Goal: Task Accomplishment & Management: Use online tool/utility

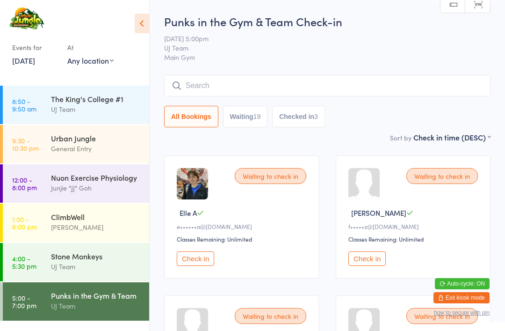
click at [386, 79] on input "search" at bounding box center [327, 85] width 326 height 22
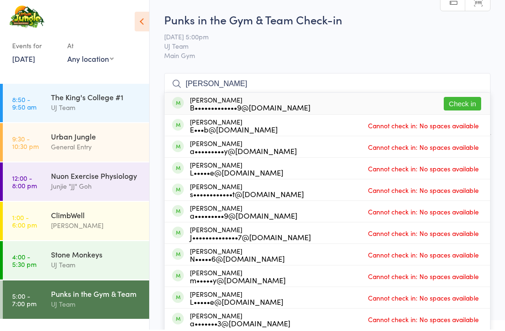
type input "[PERSON_NAME]"
click at [470, 103] on button "Check in" at bounding box center [462, 105] width 37 height 14
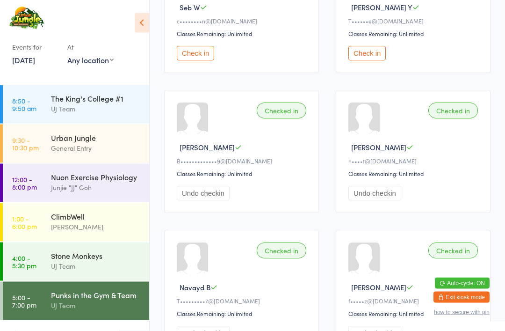
scroll to position [849, 0]
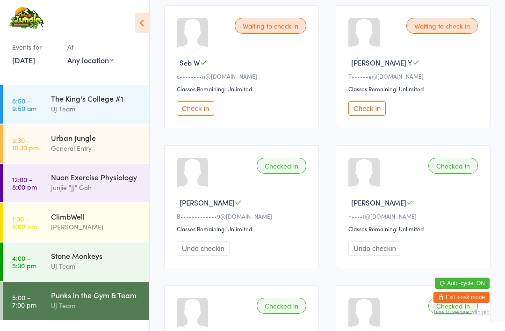
click at [209, 116] on button "Check in" at bounding box center [195, 108] width 37 height 14
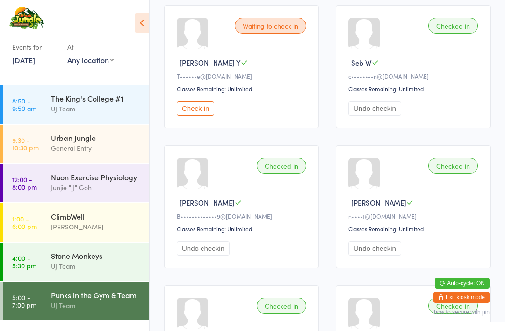
click at [96, 139] on div "Urban Jungle" at bounding box center [96, 137] width 90 height 10
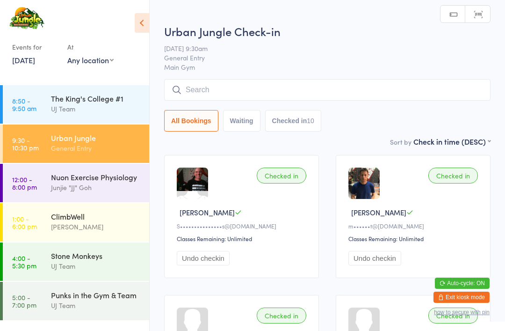
click at [223, 101] on input "search" at bounding box center [327, 90] width 326 height 22
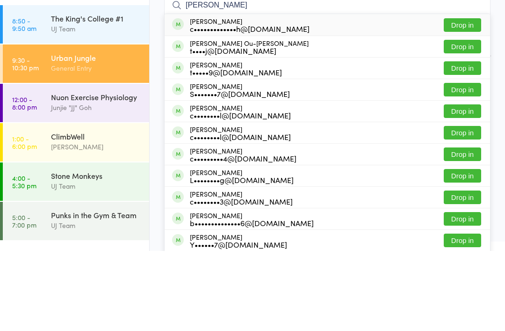
type input "[PERSON_NAME]"
click at [460, 116] on div "[DEMOGRAPHIC_DATA][PERSON_NAME]-[PERSON_NAME] t••••j@[DOMAIN_NAME] Drop in" at bounding box center [328, 126] width 326 height 21
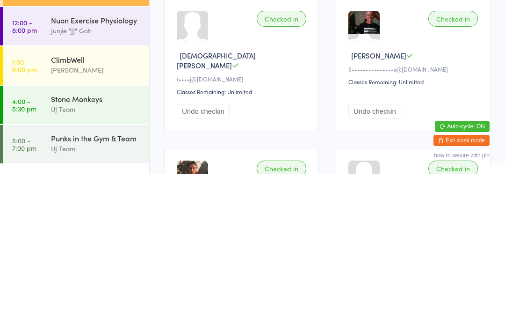
click at [205, 261] on button "Undo checkin" at bounding box center [203, 268] width 53 height 14
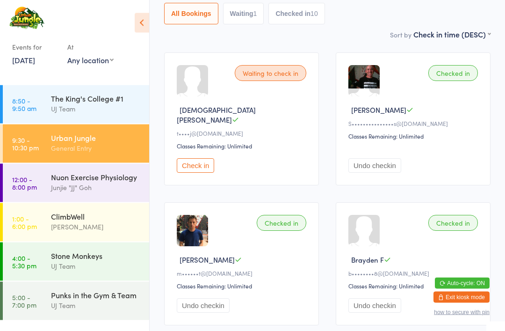
scroll to position [99, 0]
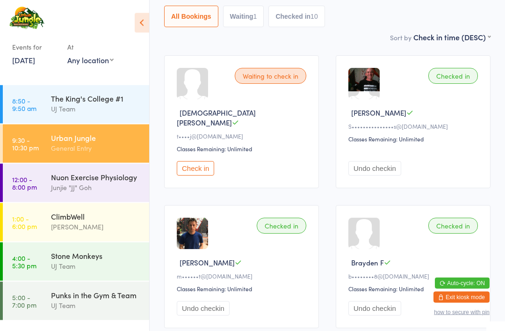
click at [98, 145] on div "General Entry" at bounding box center [96, 148] width 90 height 11
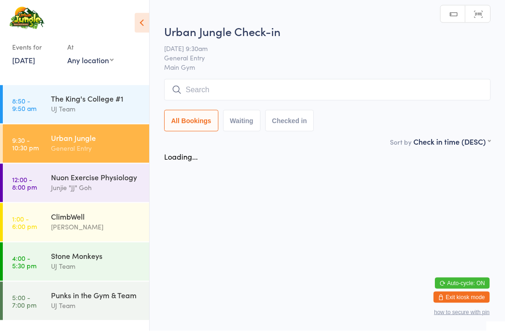
scroll to position [0, 0]
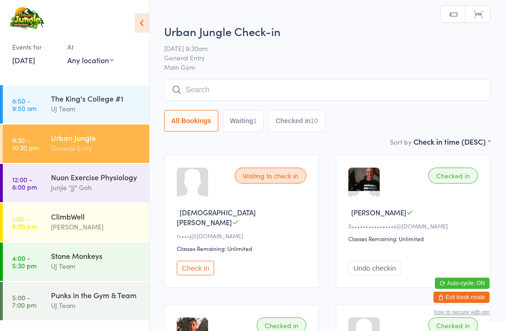
click at [232, 88] on input "search" at bounding box center [327, 90] width 326 height 22
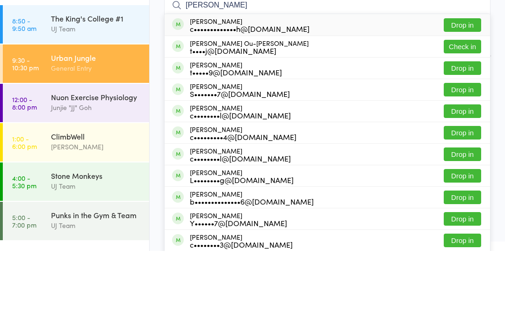
type input "[PERSON_NAME]"
click at [464, 98] on button "Drop in" at bounding box center [462, 105] width 37 height 14
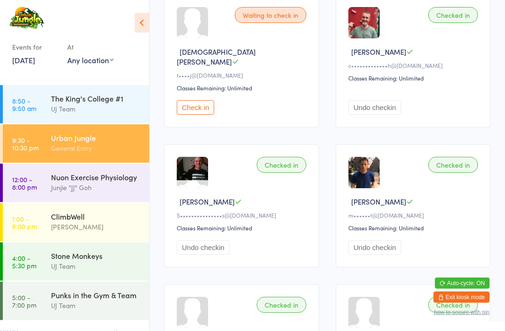
scroll to position [160, 0]
click at [50, 290] on link "5:00 - 7:00 pm Punks in the Gym & Team UJ Team" at bounding box center [76, 301] width 146 height 38
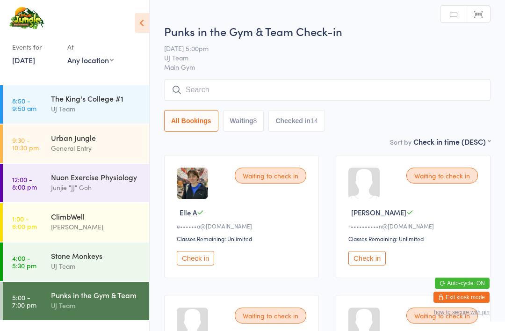
click at [193, 265] on button "Check in" at bounding box center [195, 258] width 37 height 14
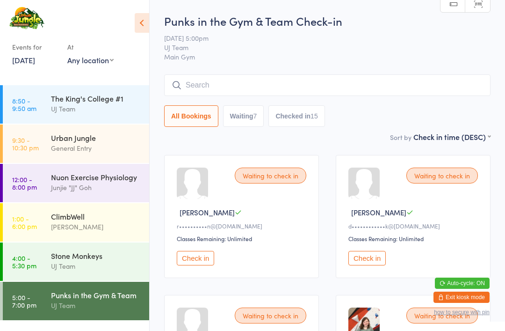
click at [91, 145] on div "General Entry" at bounding box center [96, 148] width 90 height 11
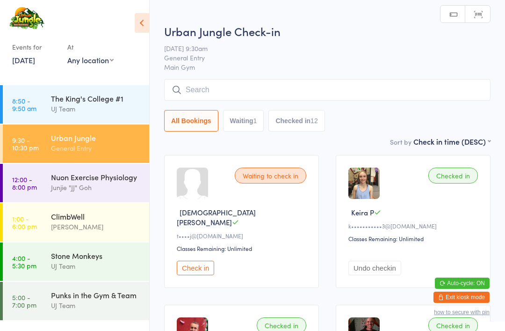
click at [211, 92] on input "search" at bounding box center [327, 90] width 326 height 22
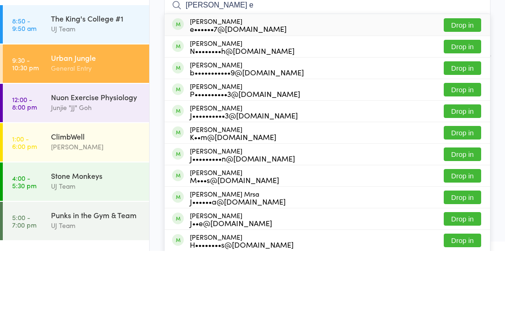
type input "[PERSON_NAME] e"
click at [467, 98] on button "Drop in" at bounding box center [462, 105] width 37 height 14
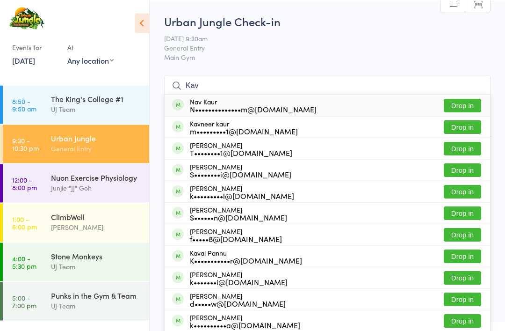
type input "Kav"
click at [138, 28] on icon at bounding box center [142, 23] width 14 height 20
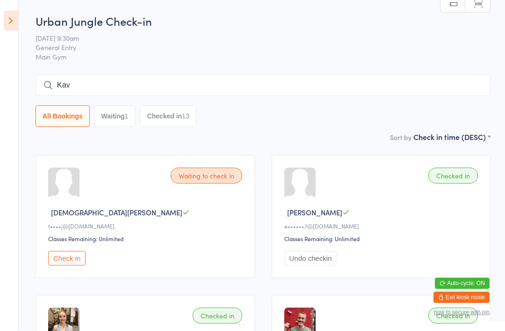
click at [11, 17] on icon at bounding box center [11, 21] width 14 height 20
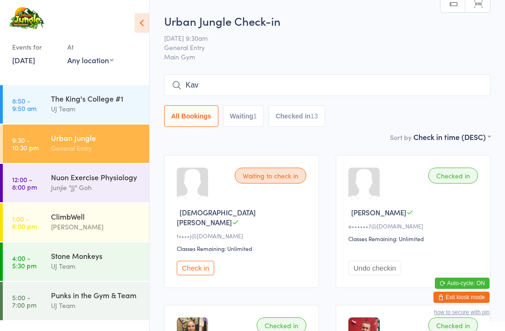
click at [116, 146] on div "General Entry" at bounding box center [96, 148] width 90 height 11
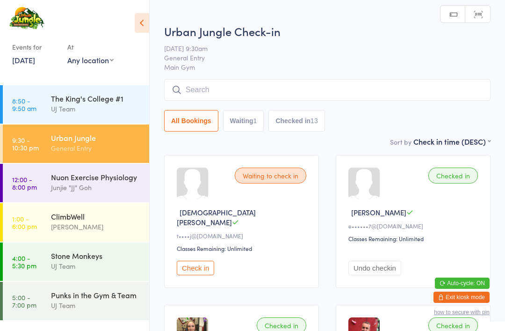
click at [279, 100] on input "search" at bounding box center [327, 90] width 326 height 22
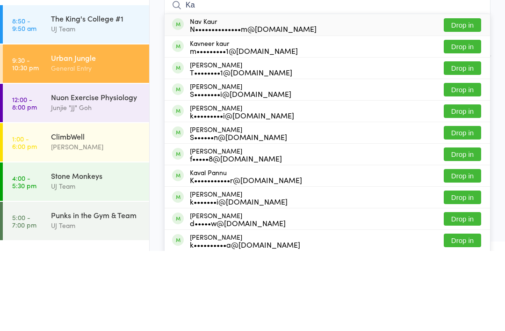
type input "K"
